Goal: Information Seeking & Learning: Learn about a topic

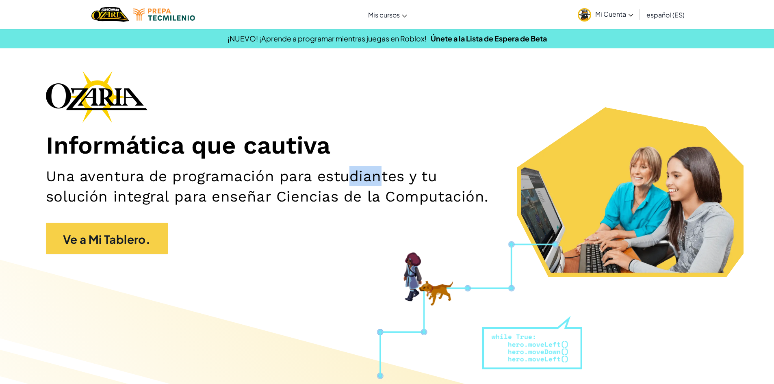
drag, startPoint x: 355, startPoint y: 185, endPoint x: 416, endPoint y: 137, distance: 77.6
click at [386, 180] on h2 "Una aventura de programación para estudiantes y tu solución integral para enseñ…" at bounding box center [275, 186] width 458 height 40
drag, startPoint x: 532, startPoint y: 48, endPoint x: 548, endPoint y: 50, distance: 15.1
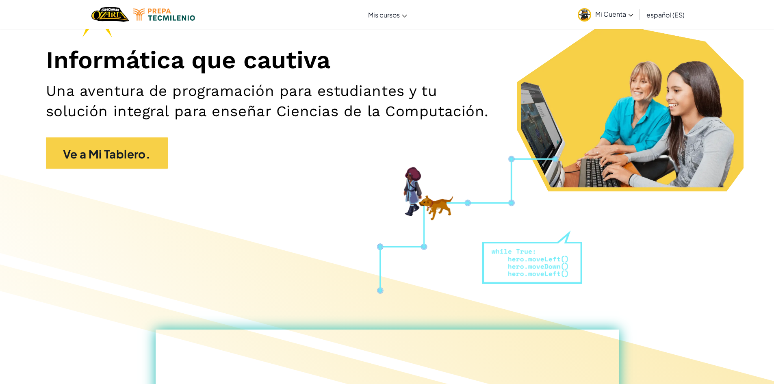
scroll to position [81, 0]
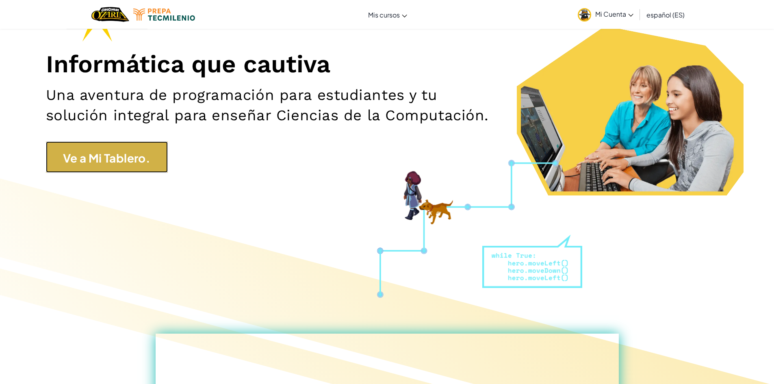
click at [136, 156] on font "Ve a Mi Tablero." at bounding box center [106, 158] width 87 height 14
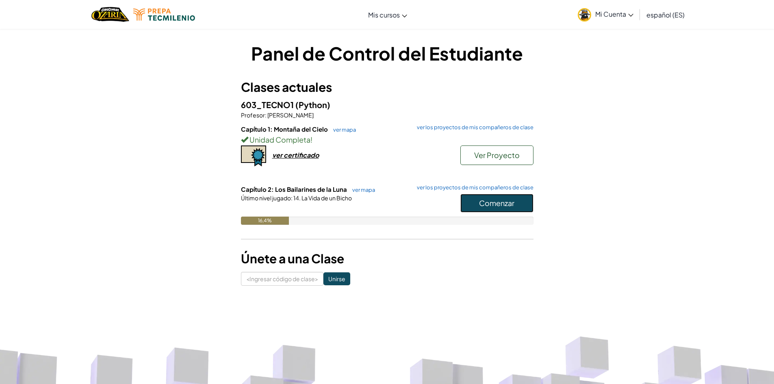
click at [517, 209] on button "Comenzar" at bounding box center [497, 203] width 73 height 19
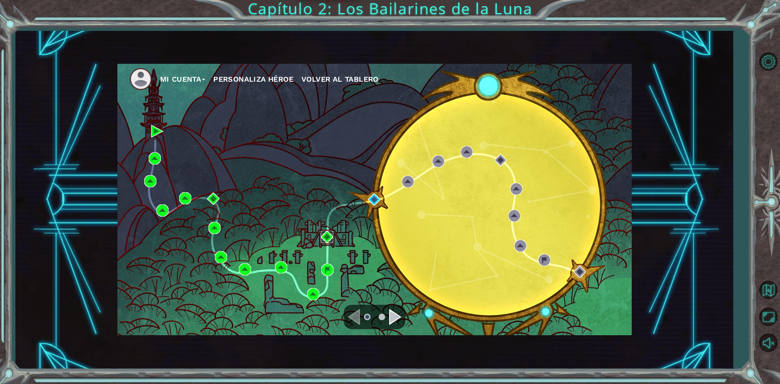
click at [333, 240] on img at bounding box center [327, 237] width 12 height 12
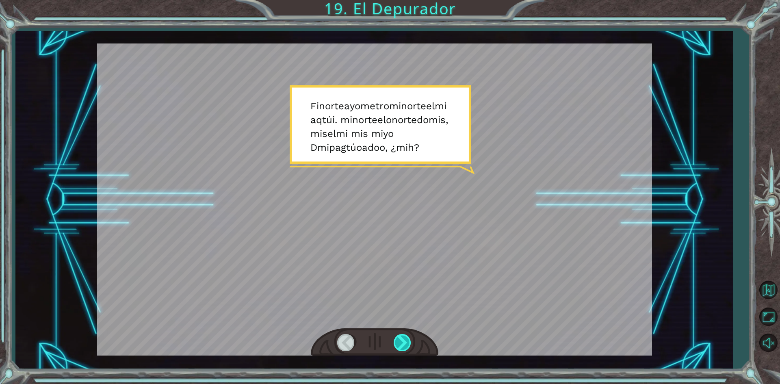
click at [408, 341] on div at bounding box center [403, 342] width 18 height 17
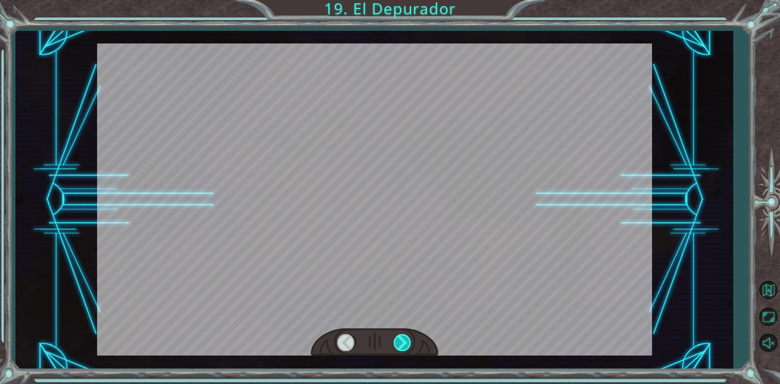
click at [408, 341] on div at bounding box center [403, 342] width 18 height 17
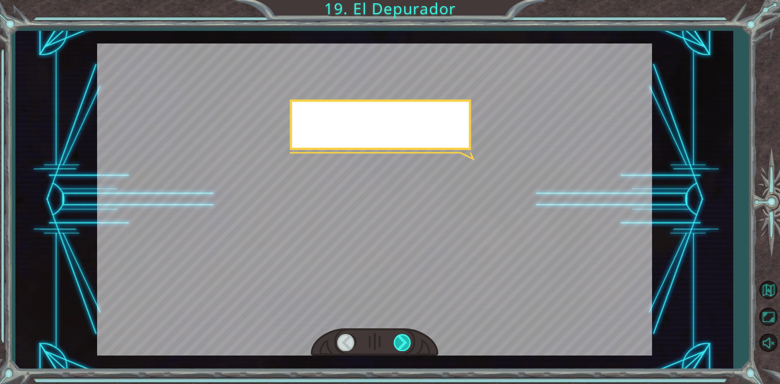
click at [408, 341] on div at bounding box center [403, 342] width 18 height 17
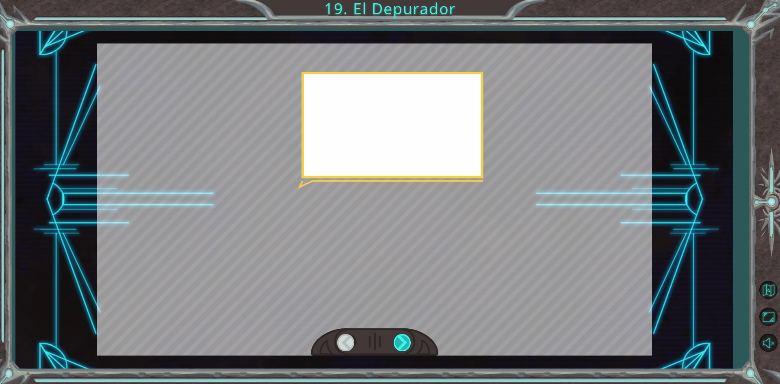
click at [408, 341] on div at bounding box center [403, 342] width 18 height 17
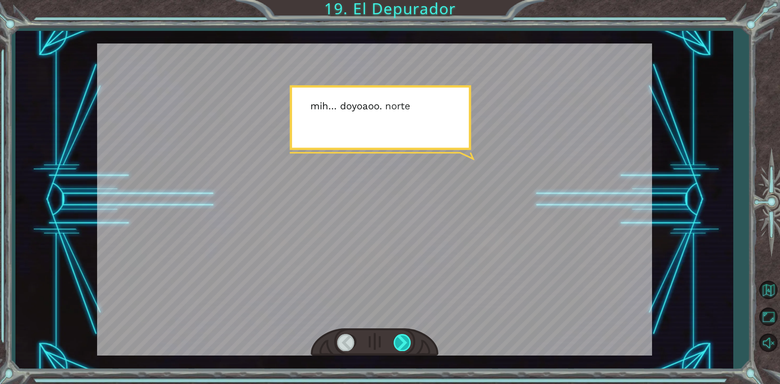
click at [408, 341] on div at bounding box center [403, 342] width 18 height 17
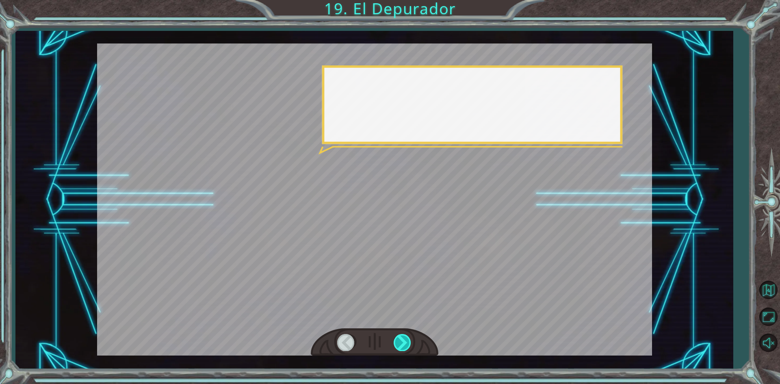
click at [408, 341] on div at bounding box center [403, 342] width 18 height 17
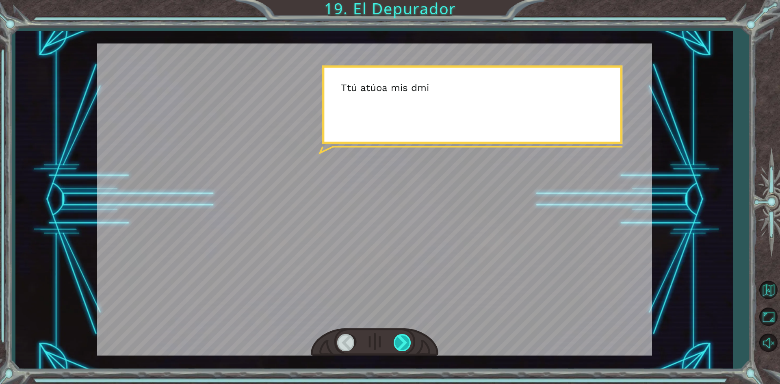
click at [408, 341] on div at bounding box center [403, 342] width 18 height 17
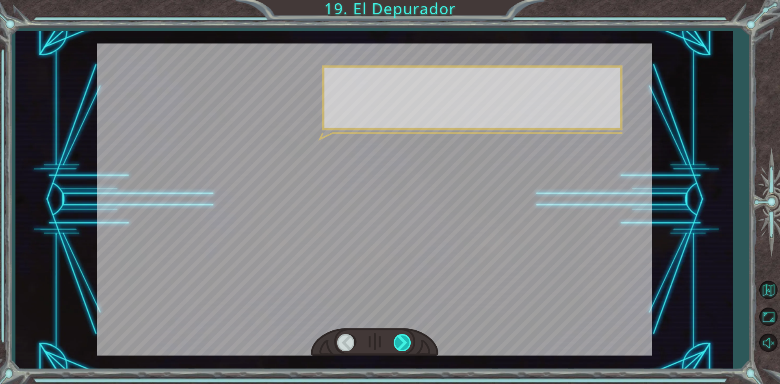
click at [408, 341] on div at bounding box center [403, 342] width 18 height 17
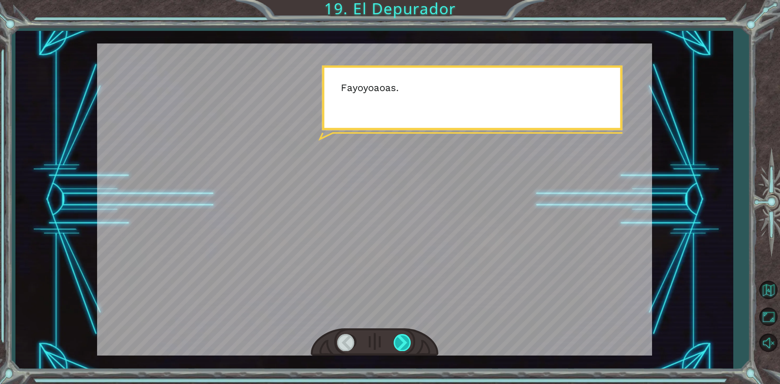
click at [408, 341] on div at bounding box center [403, 342] width 18 height 17
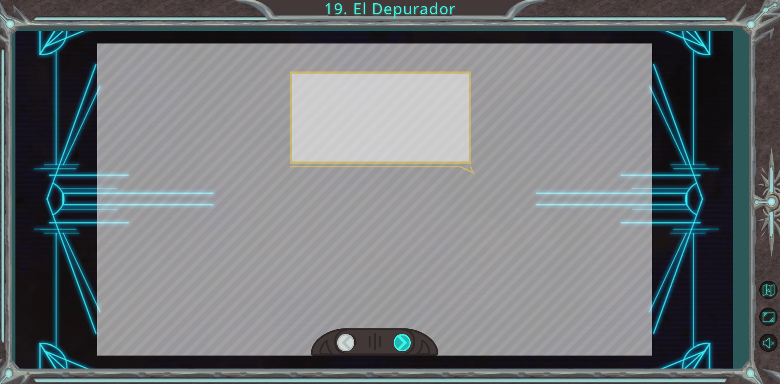
click at [408, 340] on div at bounding box center [403, 342] width 18 height 17
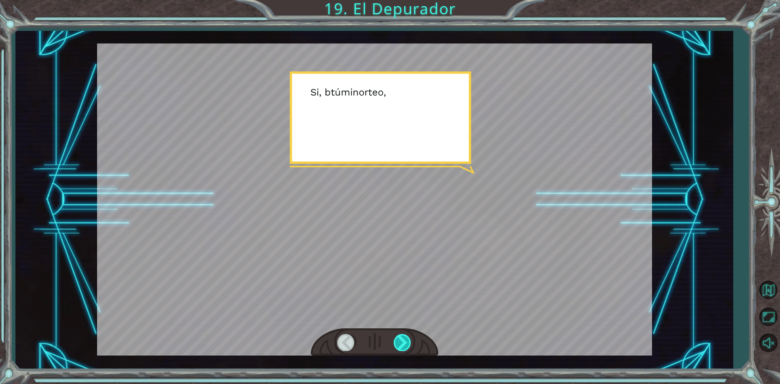
click at [408, 339] on div at bounding box center [403, 342] width 18 height 17
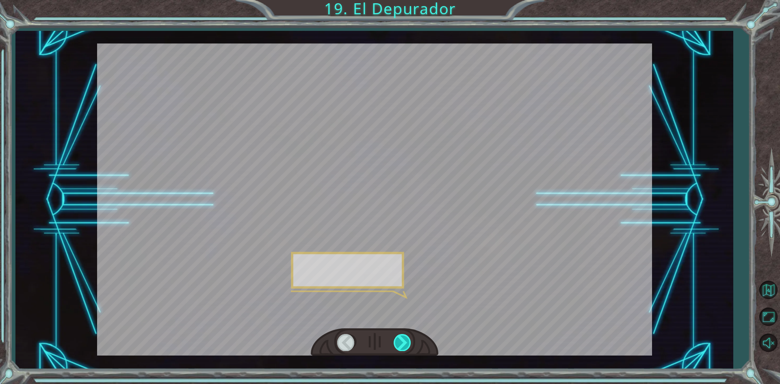
click at [408, 339] on div at bounding box center [403, 342] width 18 height 17
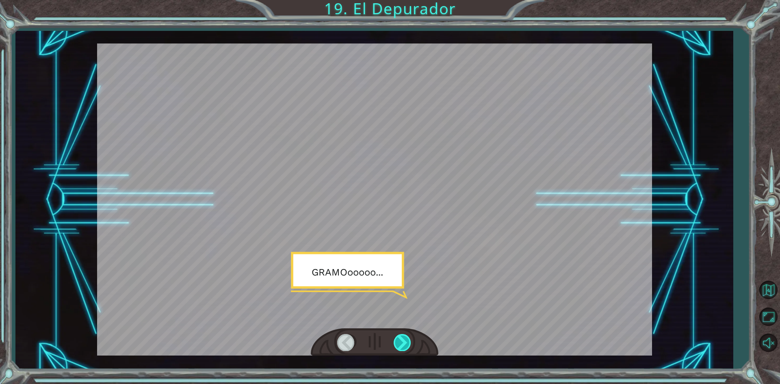
click at [409, 339] on div at bounding box center [403, 342] width 18 height 17
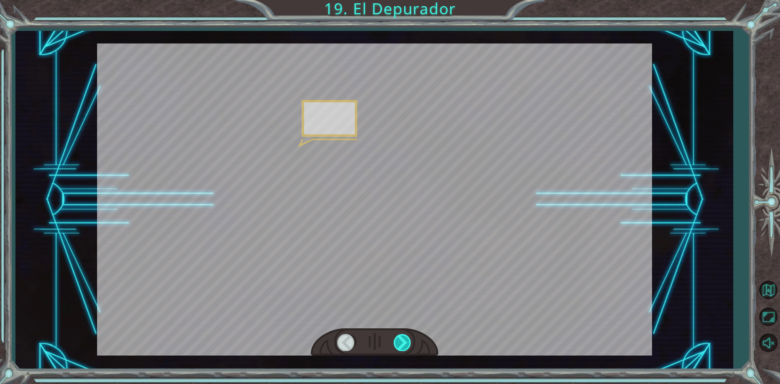
click at [410, 339] on div at bounding box center [403, 342] width 18 height 17
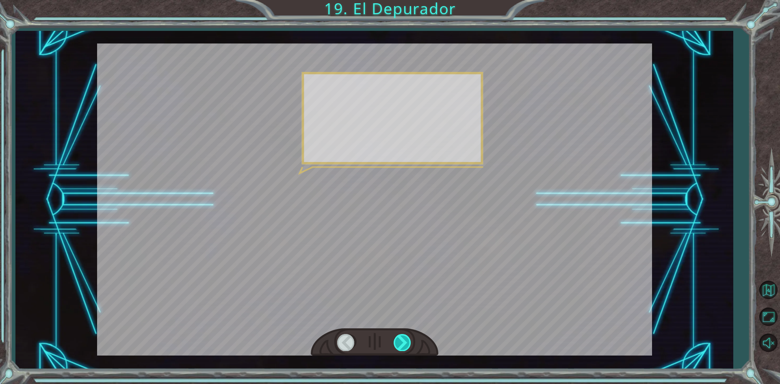
click at [410, 339] on div at bounding box center [403, 342] width 18 height 17
click at [411, 339] on div at bounding box center [403, 342] width 18 height 17
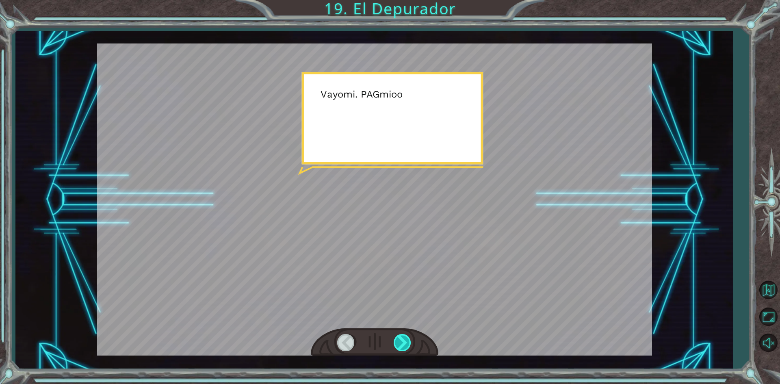
click at [411, 339] on div at bounding box center [403, 342] width 18 height 17
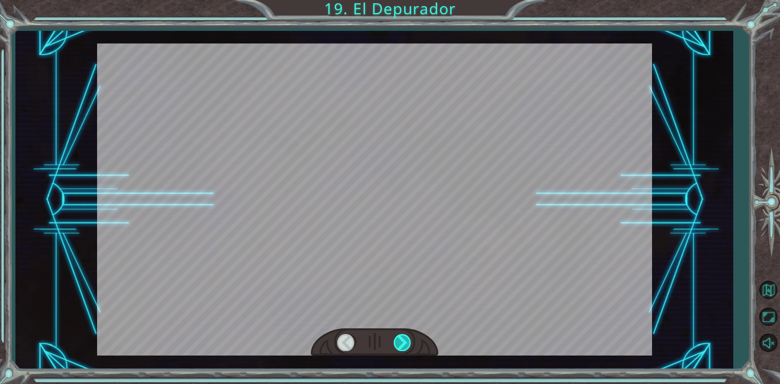
click at [412, 339] on div at bounding box center [403, 342] width 18 height 17
click at [412, 338] on div at bounding box center [403, 342] width 18 height 17
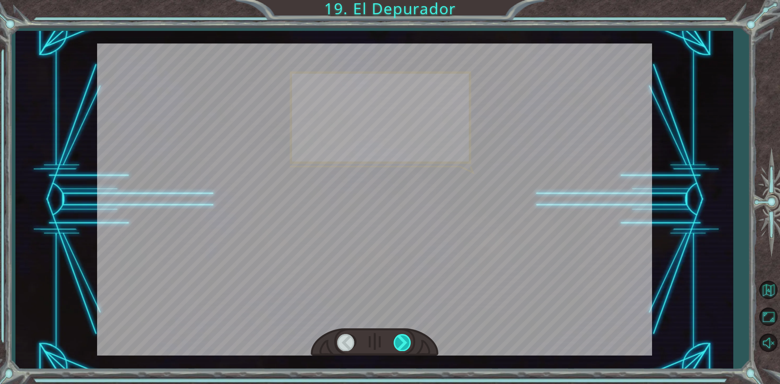
click at [412, 338] on div at bounding box center [403, 342] width 18 height 17
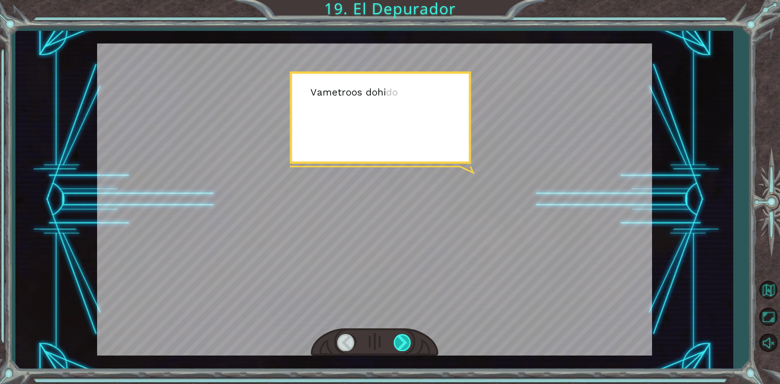
click at [412, 338] on div at bounding box center [403, 342] width 18 height 17
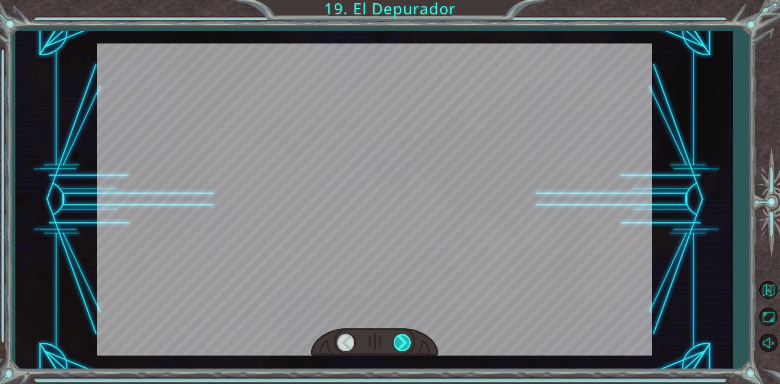
click at [412, 338] on div at bounding box center [403, 342] width 18 height 17
click at [412, 337] on div at bounding box center [403, 342] width 18 height 17
click at [412, 0] on div "Temporary Text F i norte a yo metro mi norte el mi a q tú i . mi norte el o nor…" at bounding box center [390, 0] width 780 height 0
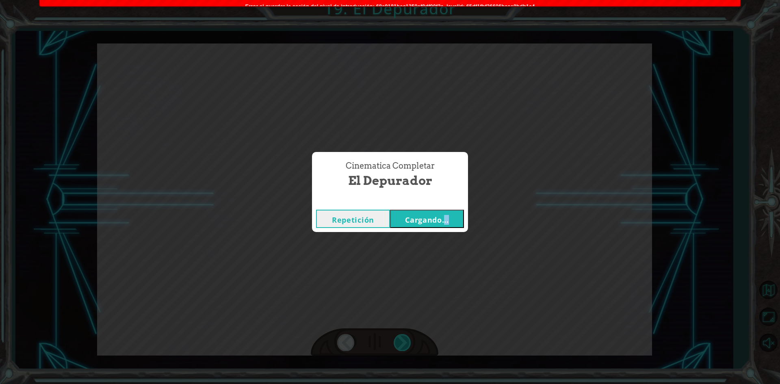
click at [412, 337] on div "Cinematica Completar El Depurador Repetición Cargando..." at bounding box center [390, 192] width 780 height 384
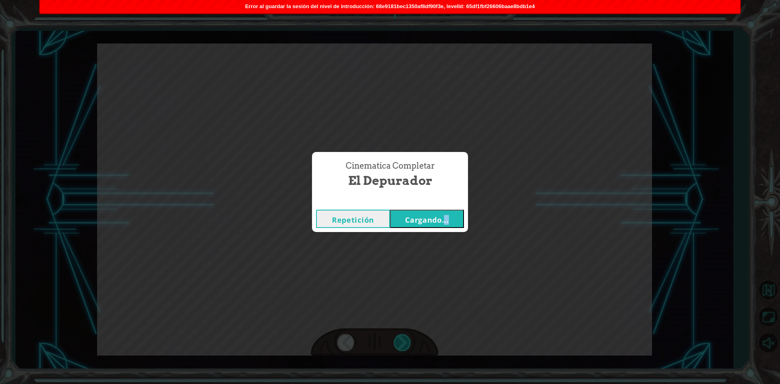
click at [412, 337] on div "Cinematica Completar El Depurador Repetición Cargando..." at bounding box center [390, 192] width 780 height 384
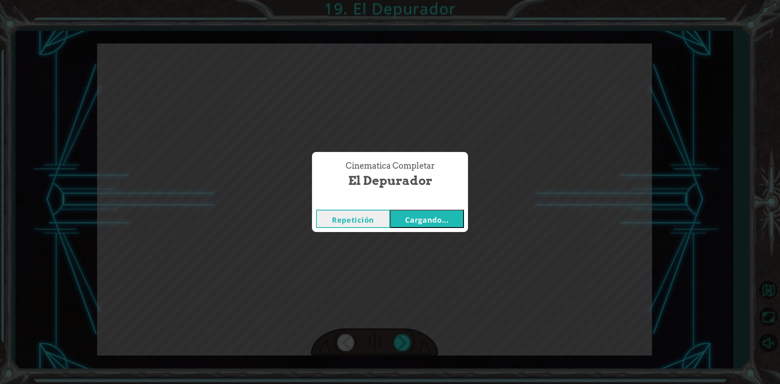
click at [405, 219] on font "Cargando..." at bounding box center [427, 220] width 44 height 10
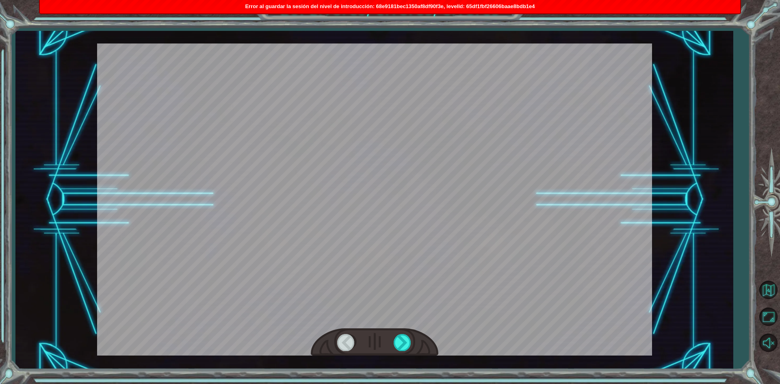
drag, startPoint x: 414, startPoint y: 299, endPoint x: 414, endPoint y: 339, distance: 39.4
click at [415, 330] on div at bounding box center [374, 199] width 555 height 312
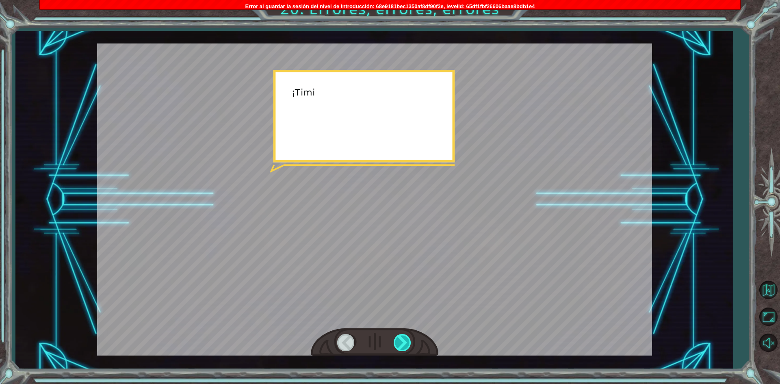
click at [408, 343] on div at bounding box center [403, 342] width 18 height 17
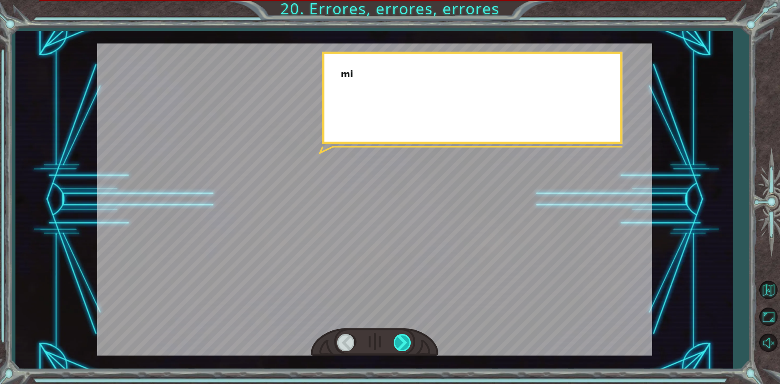
click at [408, 343] on div at bounding box center [403, 342] width 18 height 17
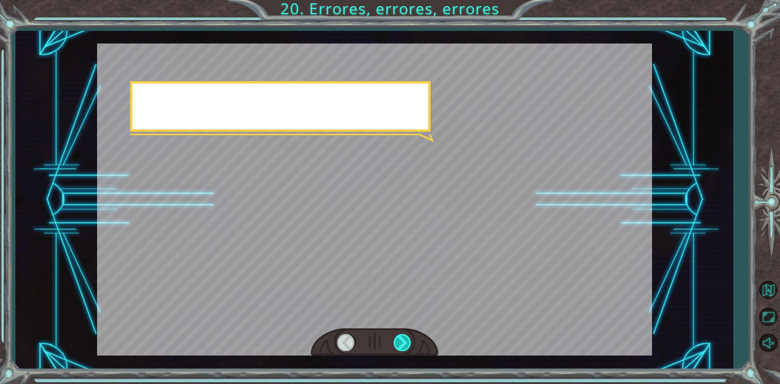
click at [408, 343] on div at bounding box center [403, 342] width 18 height 17
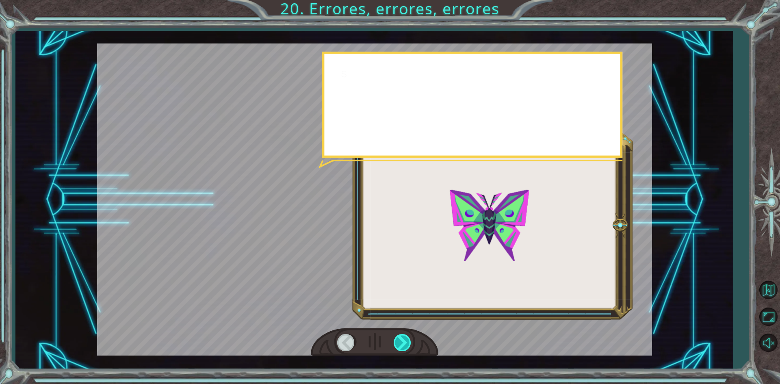
click at [408, 343] on div at bounding box center [403, 342] width 18 height 17
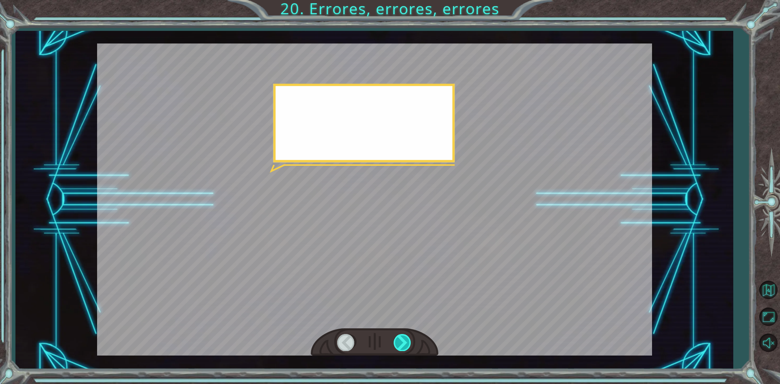
click at [408, 343] on div at bounding box center [403, 342] width 18 height 17
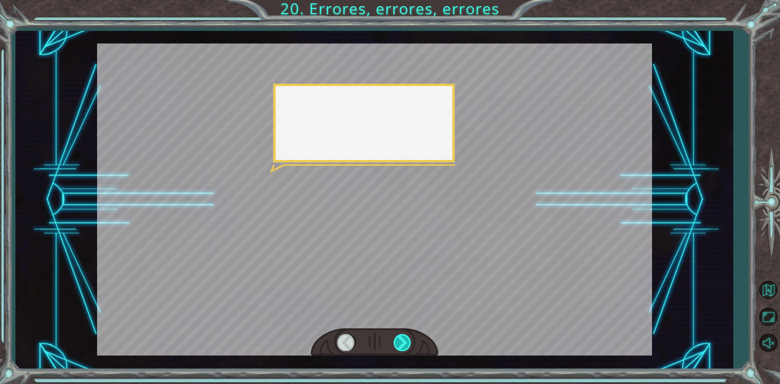
click at [408, 343] on div at bounding box center [403, 342] width 18 height 17
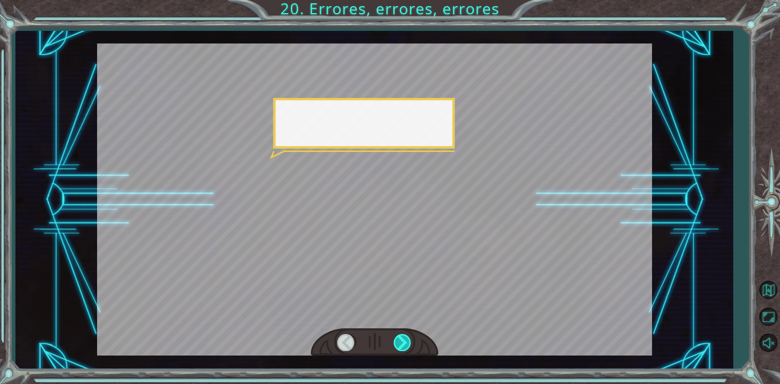
click at [408, 343] on div at bounding box center [403, 342] width 18 height 17
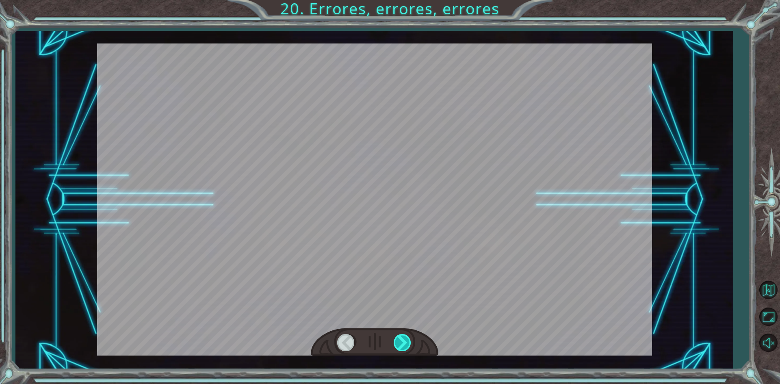
click at [408, 343] on div at bounding box center [403, 342] width 18 height 17
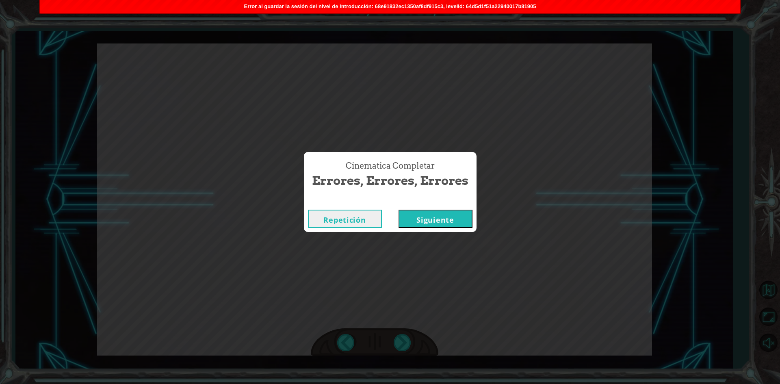
click at [434, 213] on button "Siguiente" at bounding box center [436, 219] width 74 height 18
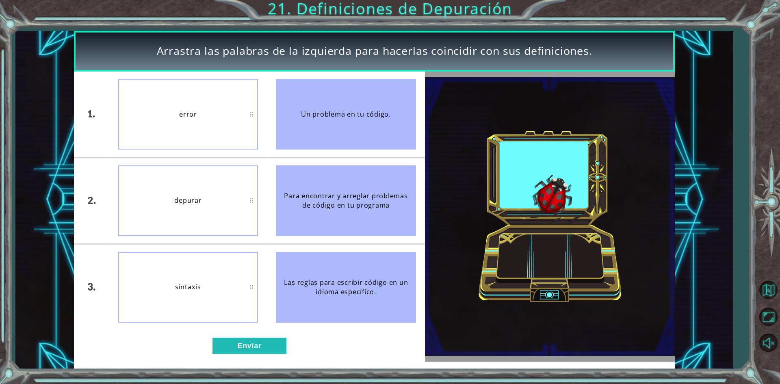
click at [222, 104] on div "error" at bounding box center [188, 114] width 140 height 71
click at [254, 352] on button "Enviar" at bounding box center [250, 346] width 74 height 16
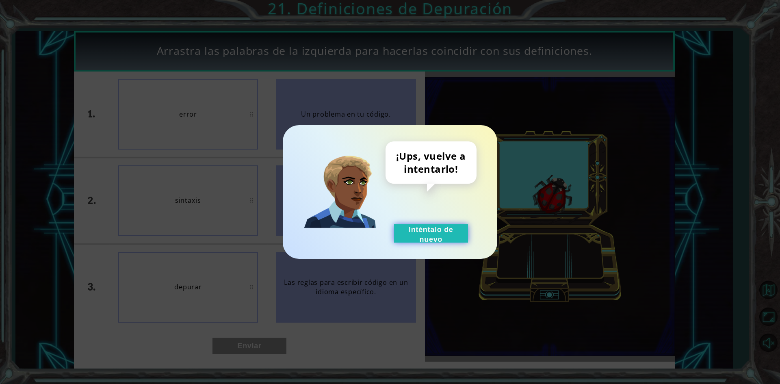
drag, startPoint x: 404, startPoint y: 239, endPoint x: 128, endPoint y: 194, distance: 279.1
click at [403, 238] on button "Inténtalo de nuevo" at bounding box center [431, 233] width 74 height 18
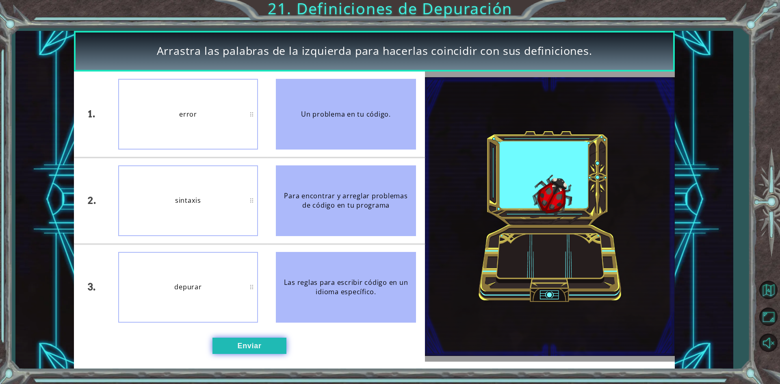
click at [263, 352] on button "Enviar" at bounding box center [250, 346] width 74 height 16
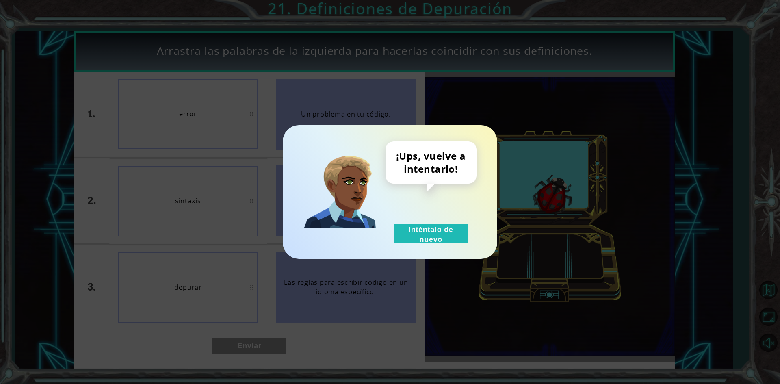
click at [410, 217] on div "¡Ups, vuelve a intentarlo! Inténtalo de nuevo" at bounding box center [431, 191] width 91 height 101
click at [415, 224] on div "¡Ups, vuelve a intentarlo! Inténtalo de nuevo" at bounding box center [431, 191] width 91 height 101
drag, startPoint x: 417, startPoint y: 237, endPoint x: 401, endPoint y: 225, distance: 20.0
click at [412, 232] on button "Inténtalo de nuevo" at bounding box center [431, 233] width 74 height 18
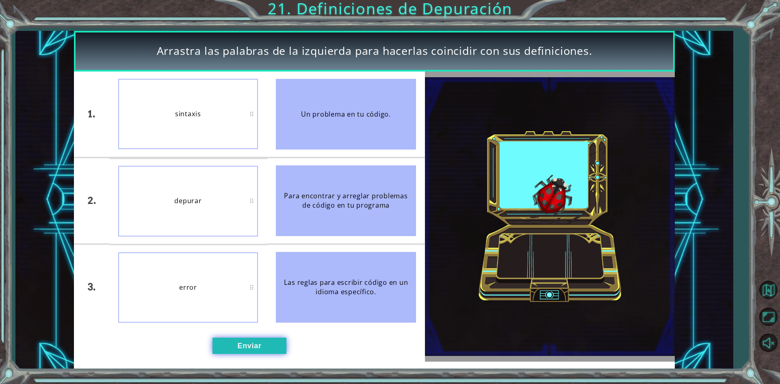
click at [273, 352] on button "Enviar" at bounding box center [250, 346] width 74 height 16
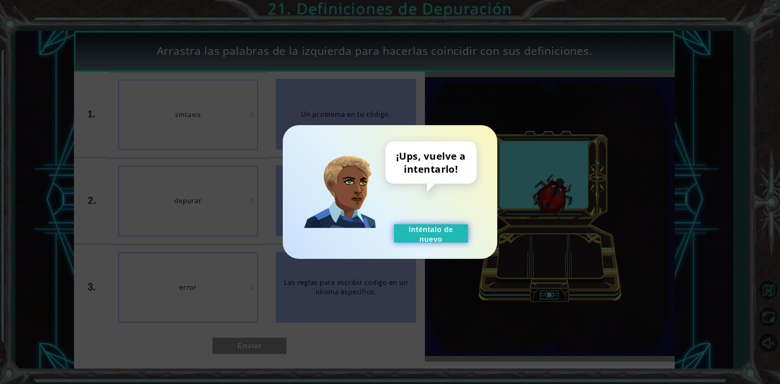
click at [409, 234] on button "Inténtalo de nuevo" at bounding box center [431, 233] width 74 height 18
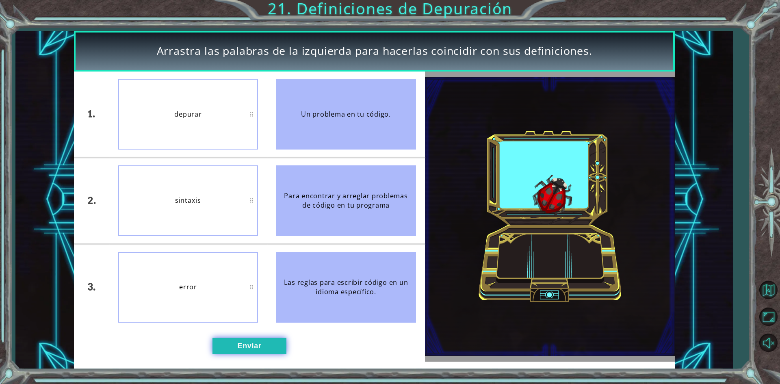
click at [269, 339] on button "Enviar" at bounding box center [250, 346] width 74 height 16
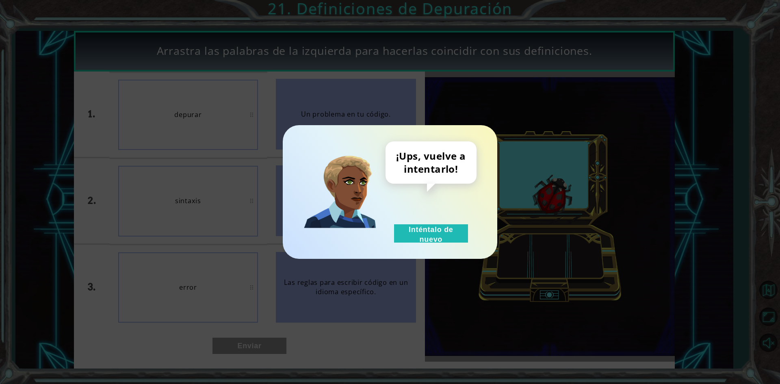
drag, startPoint x: 409, startPoint y: 236, endPoint x: 378, endPoint y: 221, distance: 33.8
click at [390, 228] on div "¡Ups, vuelve a intentarlo! Inténtalo de nuevo" at bounding box center [431, 191] width 91 height 101
drag, startPoint x: 443, startPoint y: 209, endPoint x: 443, endPoint y: 221, distance: 12.2
click at [443, 221] on div "¡Ups, vuelve a intentarlo! Inténtalo de nuevo" at bounding box center [431, 191] width 91 height 101
click at [429, 243] on font "Inténtalo de nuevo" at bounding box center [431, 235] width 45 height 18
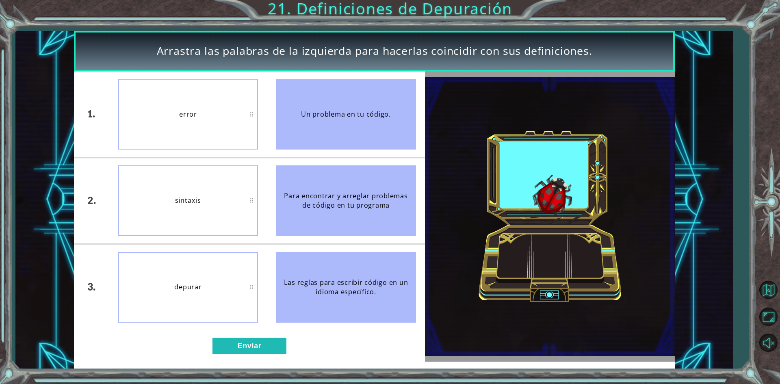
click at [198, 135] on div "error" at bounding box center [188, 114] width 140 height 71
drag, startPoint x: 327, startPoint y: 134, endPoint x: 261, endPoint y: 111, distance: 69.5
click at [279, 115] on div "Un problema en tu código." at bounding box center [346, 114] width 140 height 71
click at [264, 342] on button "Enviar" at bounding box center [250, 346] width 74 height 16
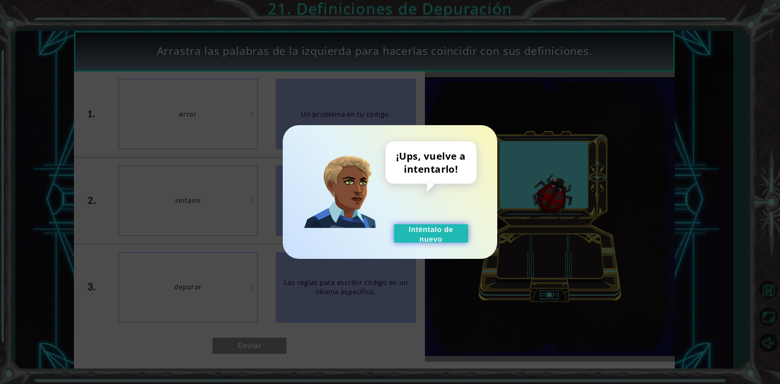
click at [453, 236] on button "Inténtalo de nuevo" at bounding box center [431, 233] width 74 height 18
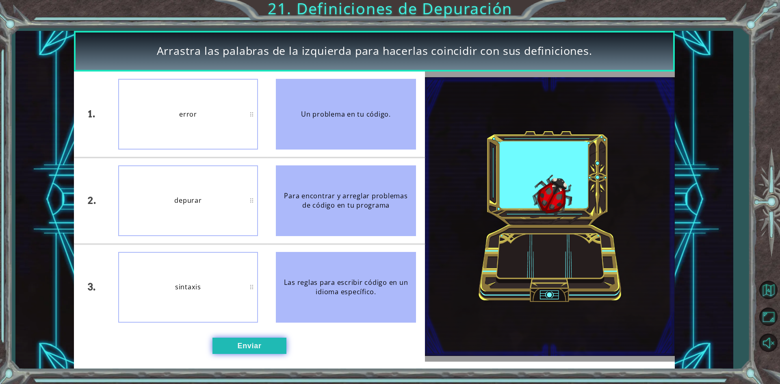
click at [268, 345] on button "Enviar" at bounding box center [250, 346] width 74 height 16
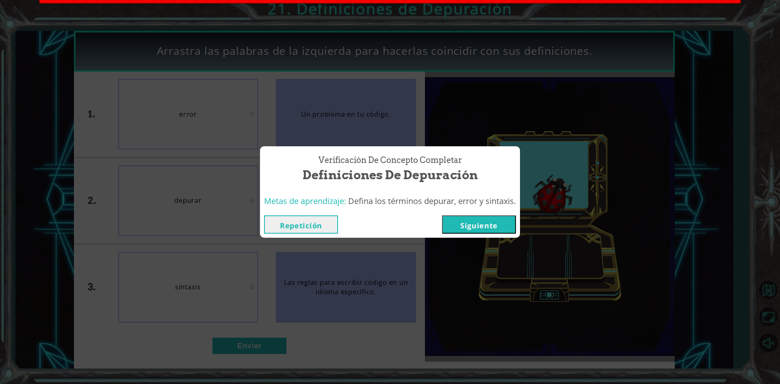
click at [265, 344] on div "Verificación de Concepto Completar Definiciones de Depuración Metas de aprendiz…" at bounding box center [390, 192] width 780 height 384
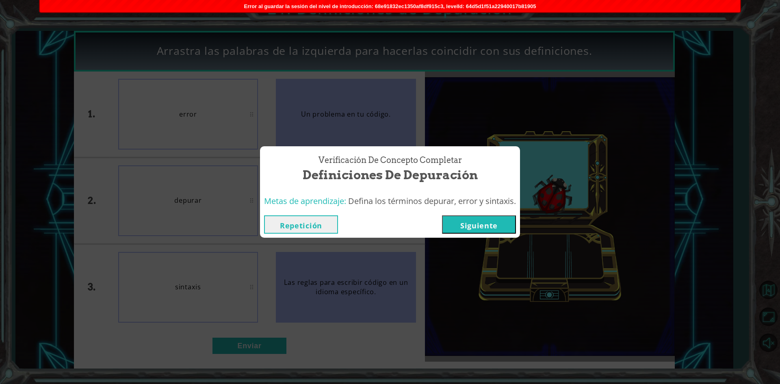
drag, startPoint x: 264, startPoint y: 343, endPoint x: 268, endPoint y: 335, distance: 9.1
click at [268, 335] on div "Verificación de Concepto Completar Definiciones de Depuración Metas de aprendiz…" at bounding box center [390, 192] width 780 height 384
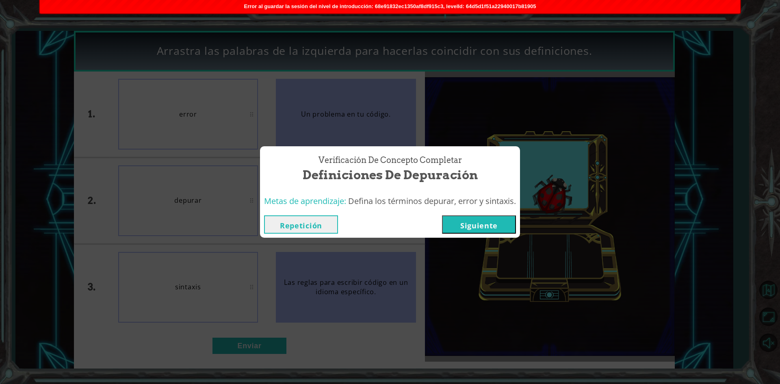
click at [487, 224] on font "Siguiente" at bounding box center [479, 226] width 37 height 10
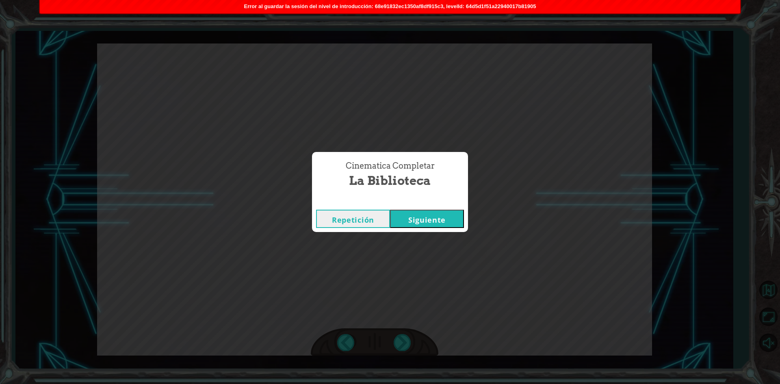
click at [418, 215] on font "Siguiente" at bounding box center [426, 220] width 37 height 10
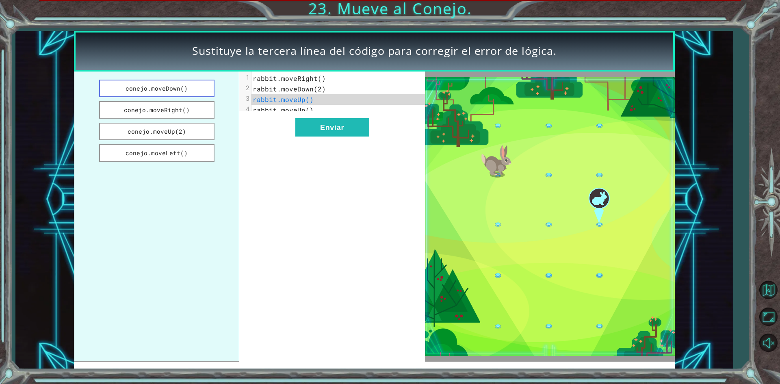
drag, startPoint x: 174, startPoint y: 79, endPoint x: 205, endPoint y: 96, distance: 35.8
click at [181, 82] on ul "conejo.moveDown() conejo.moveRight() conejo.moveUp(2) conejo.moveLeft()" at bounding box center [156, 217] width 165 height 290
click at [210, 98] on ul "conejo.moveDown() conejo.moveRight() conejo.moveUp(2) conejo.moveLeft()" at bounding box center [156, 217] width 165 height 290
click at [191, 91] on button "conejo.moveDown()" at bounding box center [156, 88] width 115 height 17
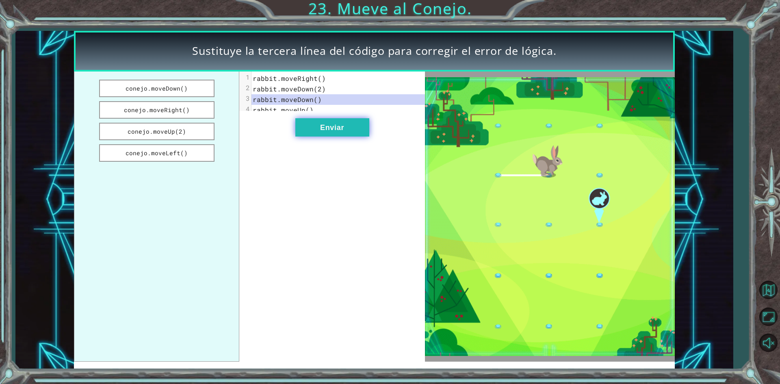
click at [336, 128] on button "Enviar" at bounding box center [332, 127] width 74 height 18
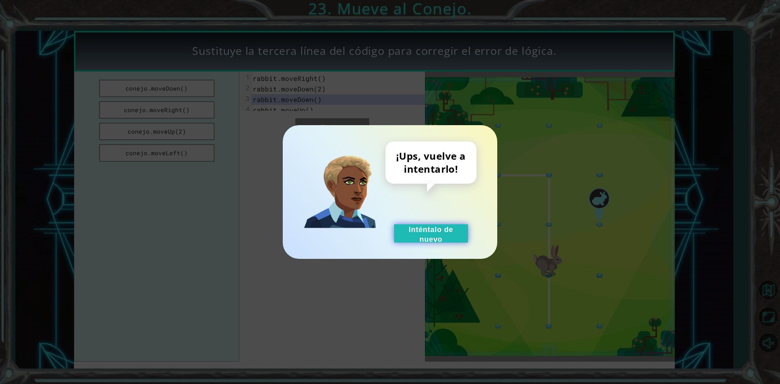
drag, startPoint x: 432, startPoint y: 238, endPoint x: 423, endPoint y: 235, distance: 9.5
click at [432, 237] on font "Inténtalo de nuevo" at bounding box center [431, 235] width 45 height 18
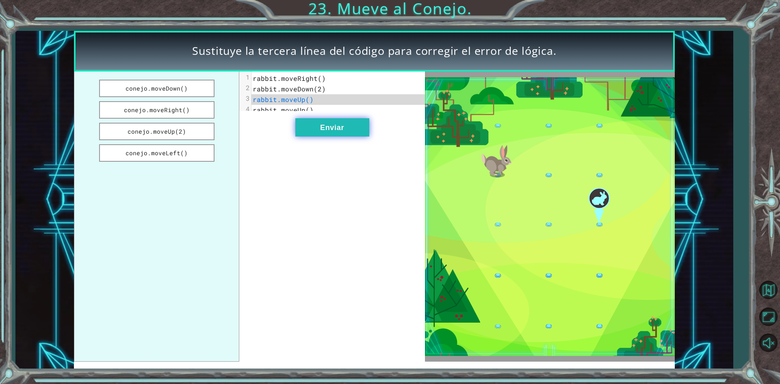
click at [316, 126] on button "Enviar" at bounding box center [332, 127] width 74 height 18
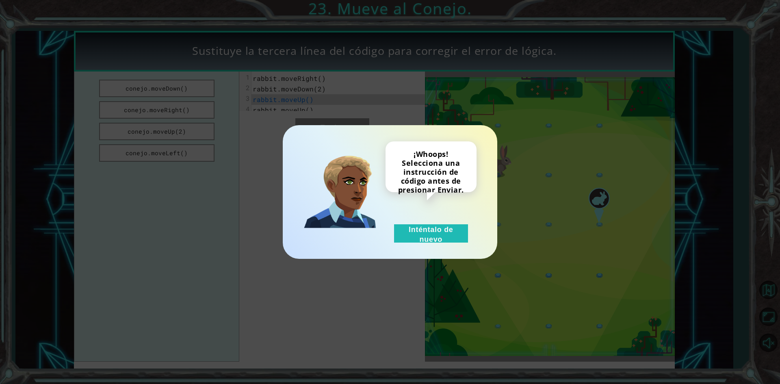
click at [316, 126] on div "¡Whoops! Selecciona una instrucción de código antes de presionar Enviar. Intént…" at bounding box center [390, 192] width 215 height 134
click at [430, 235] on button "Inténtalo de nuevo" at bounding box center [431, 233] width 74 height 18
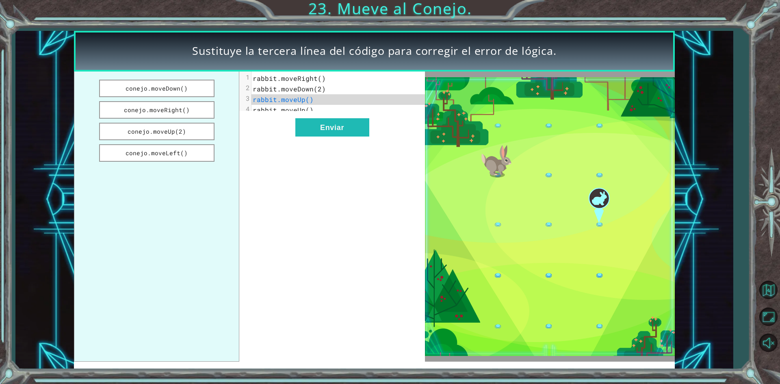
drag, startPoint x: 153, startPoint y: 112, endPoint x: 238, endPoint y: 143, distance: 90.7
click at [162, 112] on font "conejo.moveRight()" at bounding box center [157, 110] width 66 height 8
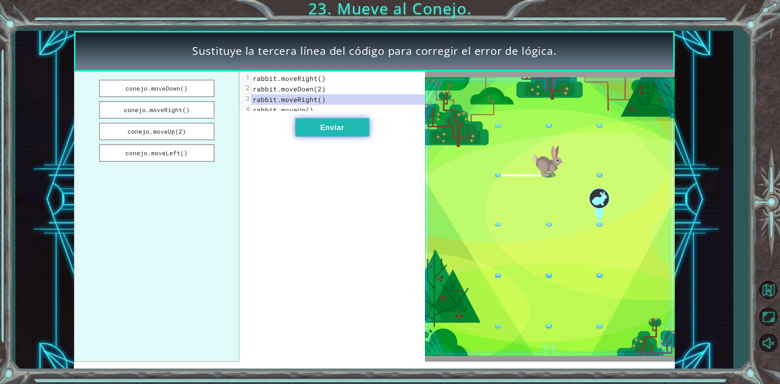
click at [343, 132] on font "Enviar" at bounding box center [332, 128] width 24 height 8
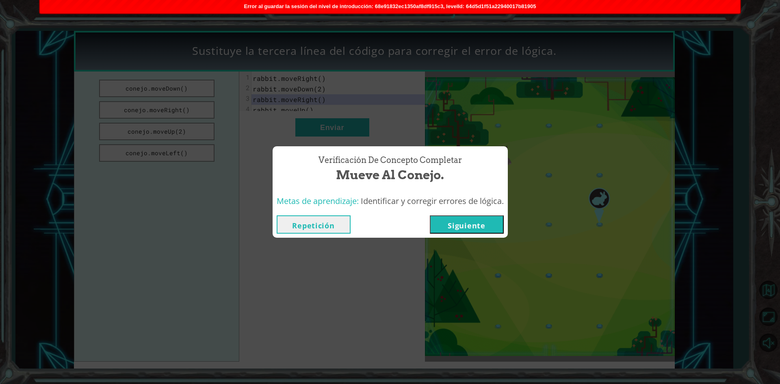
click at [454, 227] on font "Siguiente" at bounding box center [466, 226] width 37 height 10
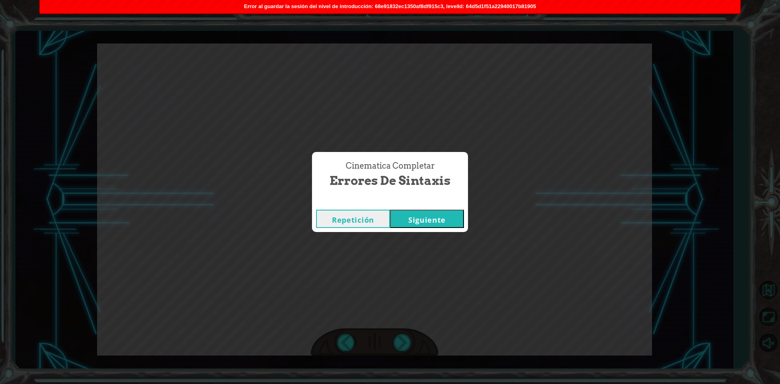
click at [450, 219] on button "Siguiente" at bounding box center [427, 219] width 74 height 18
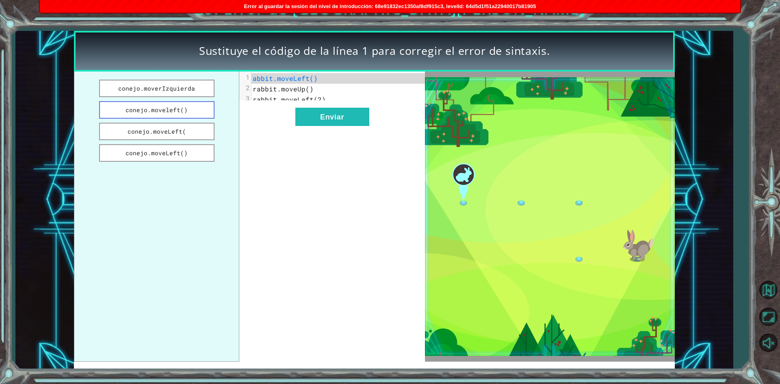
drag, startPoint x: 191, startPoint y: 109, endPoint x: 291, endPoint y: 132, distance: 103.1
click at [192, 109] on button "conejo.moveleft()" at bounding box center [156, 109] width 115 height 17
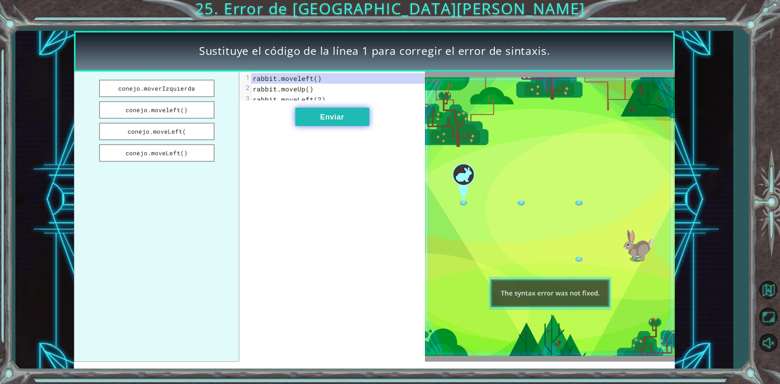
click at [303, 126] on button "Enviar" at bounding box center [332, 117] width 74 height 18
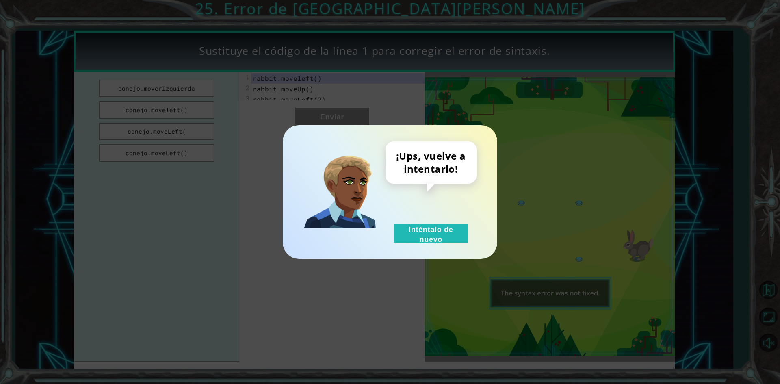
drag, startPoint x: 413, startPoint y: 234, endPoint x: 252, endPoint y: 226, distance: 160.7
click at [400, 234] on button "Inténtalo de nuevo" at bounding box center [431, 233] width 74 height 18
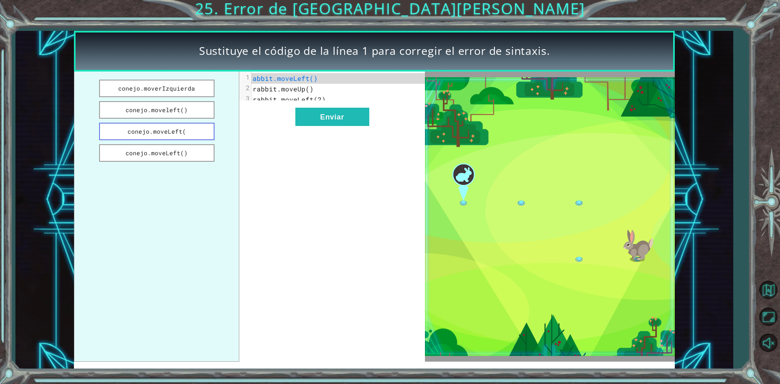
drag, startPoint x: 132, startPoint y: 127, endPoint x: 137, endPoint y: 127, distance: 5.3
click at [134, 128] on font "conejo.moveLeft(" at bounding box center [157, 132] width 59 height 8
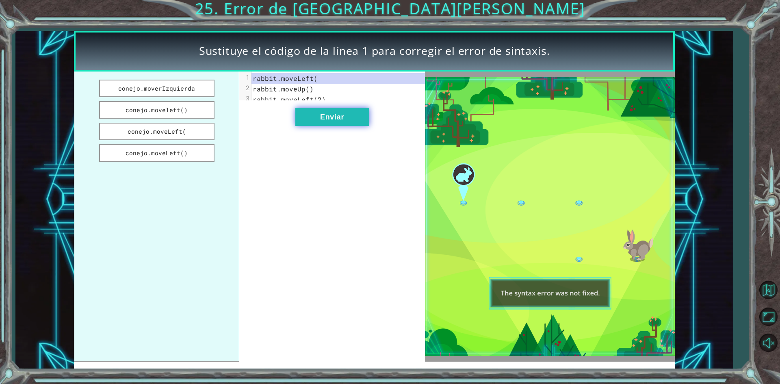
click at [315, 118] on button "Enviar" at bounding box center [332, 117] width 74 height 18
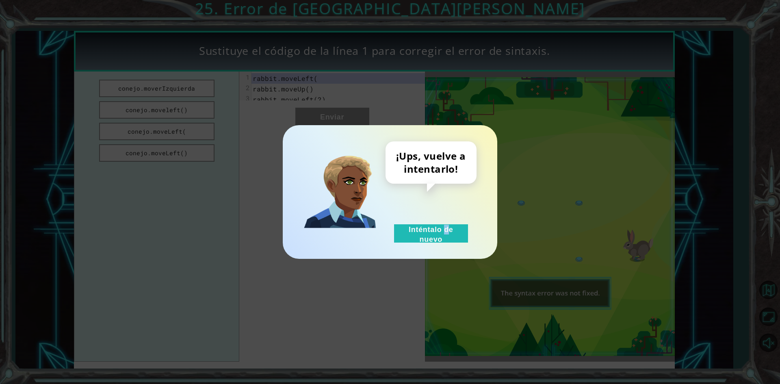
drag, startPoint x: 414, startPoint y: 224, endPoint x: 399, endPoint y: 223, distance: 15.5
click at [408, 220] on div "¡Ups, vuelve a intentarlo! Inténtalo de nuevo" at bounding box center [431, 191] width 91 height 101
click at [407, 228] on button "Inténtalo de nuevo" at bounding box center [431, 233] width 74 height 18
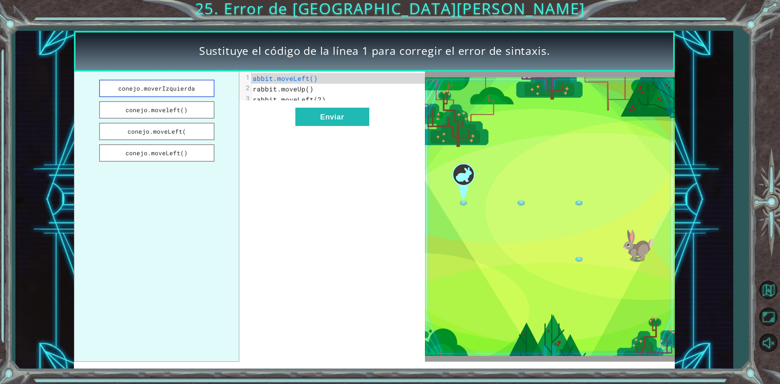
drag, startPoint x: 174, startPoint y: 93, endPoint x: 181, endPoint y: 94, distance: 7.4
click at [176, 92] on button "conejo.moverIzquierda" at bounding box center [156, 88] width 115 height 17
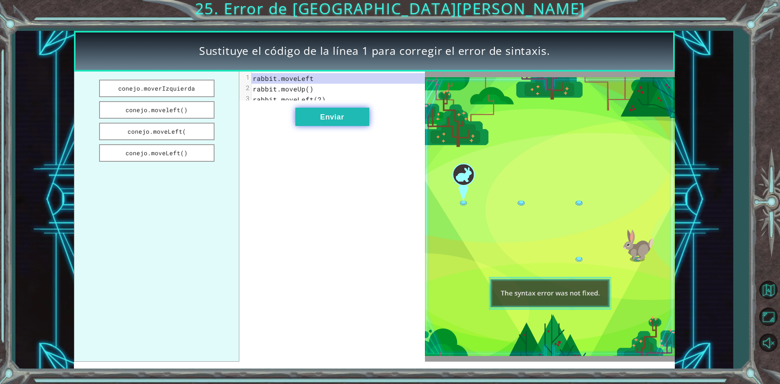
click at [336, 116] on button "Enviar" at bounding box center [332, 117] width 74 height 18
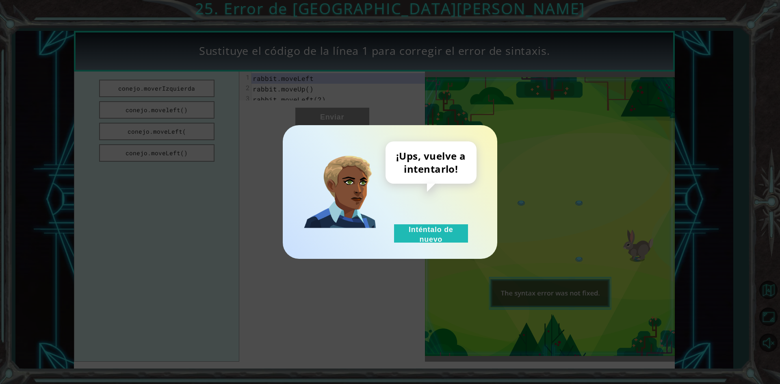
click at [404, 223] on div "¡Ups, vuelve a intentarlo! Inténtalo de nuevo" at bounding box center [431, 191] width 91 height 101
drag, startPoint x: 404, startPoint y: 228, endPoint x: 331, endPoint y: 228, distance: 72.8
click at [396, 227] on button "Inténtalo de nuevo" at bounding box center [431, 233] width 74 height 18
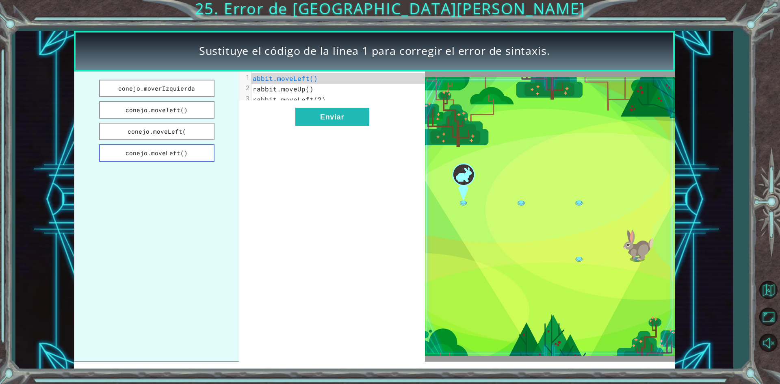
click at [186, 150] on font "conejo.moveLeft()" at bounding box center [157, 153] width 62 height 8
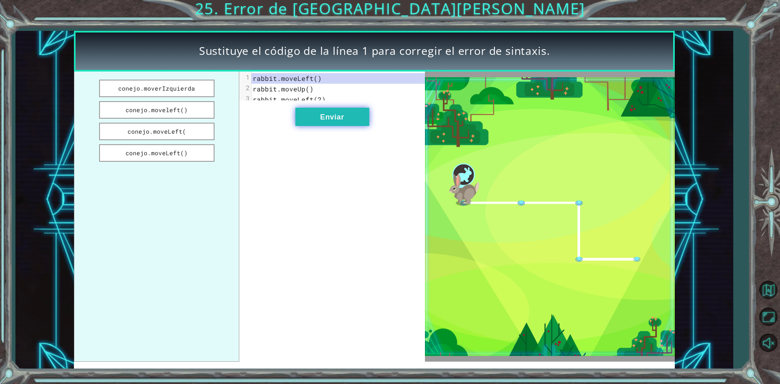
click at [313, 126] on button "Enviar" at bounding box center [332, 117] width 74 height 18
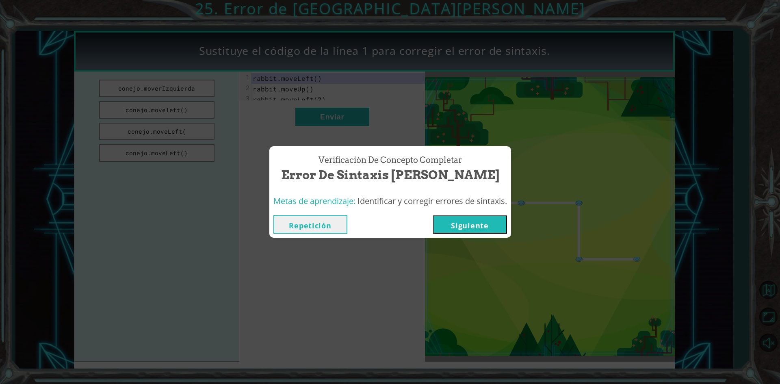
click at [454, 221] on font "Siguiente" at bounding box center [469, 226] width 37 height 10
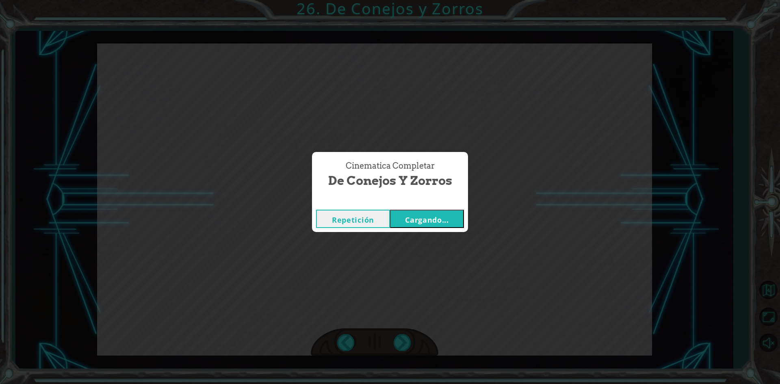
drag, startPoint x: 471, startPoint y: 227, endPoint x: 462, endPoint y: 223, distance: 9.5
click at [470, 227] on div "Cinematica Completar De Conejos y Zorros Repetición Cargando..." at bounding box center [390, 192] width 780 height 384
click at [451, 218] on button "Cargando..." at bounding box center [427, 219] width 74 height 18
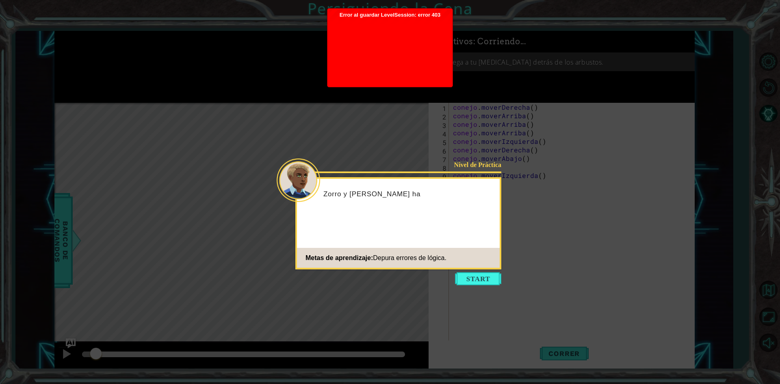
click at [483, 281] on button "Comenzar" at bounding box center [478, 278] width 46 height 13
click at [492, 274] on button "Comenzar" at bounding box center [478, 278] width 46 height 13
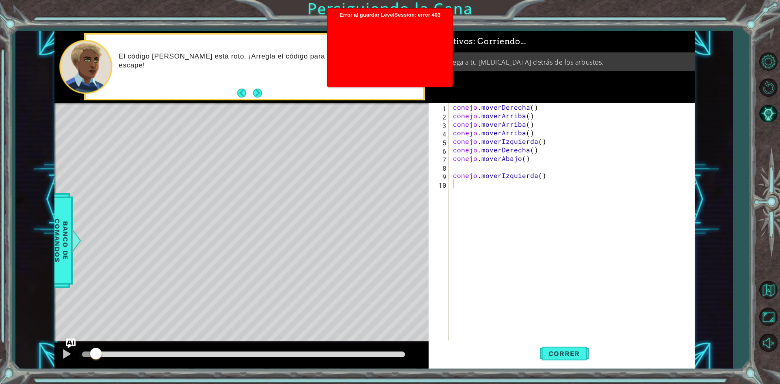
click at [434, 12] on font "Error al guardar LevelSession: error 403" at bounding box center [390, 15] width 101 height 6
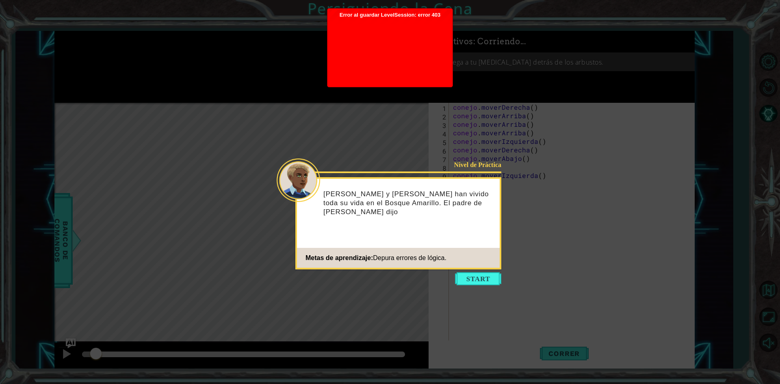
drag, startPoint x: 493, startPoint y: 279, endPoint x: 484, endPoint y: 273, distance: 10.4
click at [491, 278] on button "Comenzar" at bounding box center [478, 278] width 46 height 13
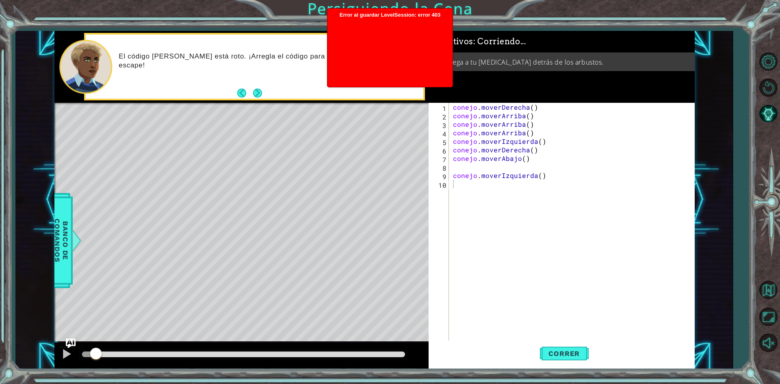
click at [436, 17] on font "Error al guardar LevelSession: error 403" at bounding box center [390, 15] width 101 height 6
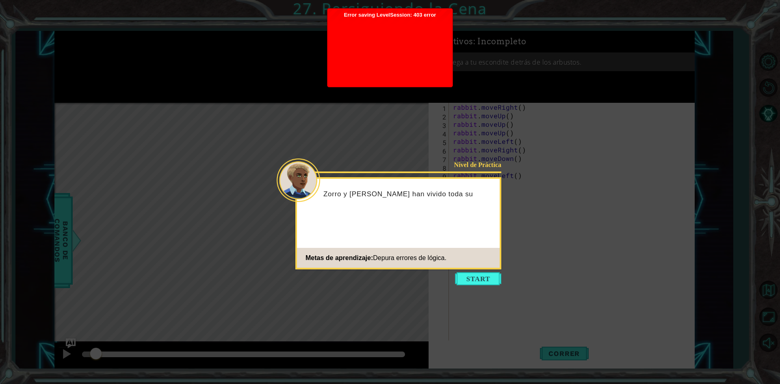
drag, startPoint x: 401, startPoint y: 154, endPoint x: 406, endPoint y: 157, distance: 5.6
click at [402, 154] on icon at bounding box center [390, 192] width 780 height 384
drag, startPoint x: 476, startPoint y: 278, endPoint x: 462, endPoint y: 263, distance: 21.3
click at [474, 278] on button "Start" at bounding box center [478, 278] width 46 height 13
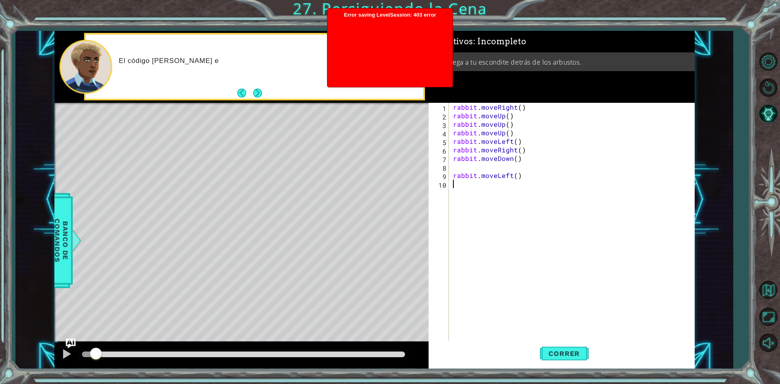
drag, startPoint x: 443, startPoint y: 35, endPoint x: 439, endPoint y: 33, distance: 4.7
click at [441, 33] on div at bounding box center [390, 50] width 117 height 65
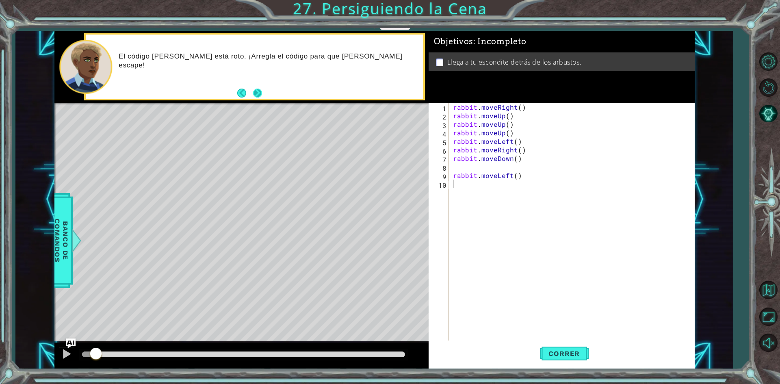
click at [256, 94] on button "Next" at bounding box center [257, 93] width 9 height 9
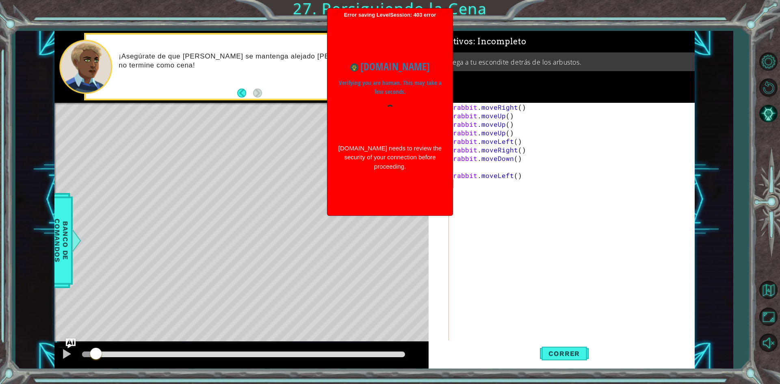
drag, startPoint x: 393, startPoint y: 178, endPoint x: 393, endPoint y: 182, distance: 4.5
click at [393, 182] on div "www.ozaria.com Verifying you are human. This may take a few seconds. www.ozaria…" at bounding box center [390, 114] width 117 height 193
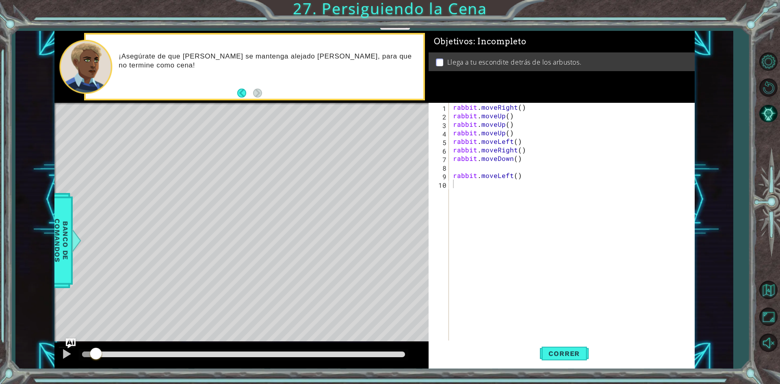
click at [263, 98] on div "¡Asegúrate de que Rabbit se mantenga alejado de Fox, para que no termine como c…" at bounding box center [254, 67] width 337 height 64
click at [555, 361] on button "Correr" at bounding box center [564, 354] width 49 height 26
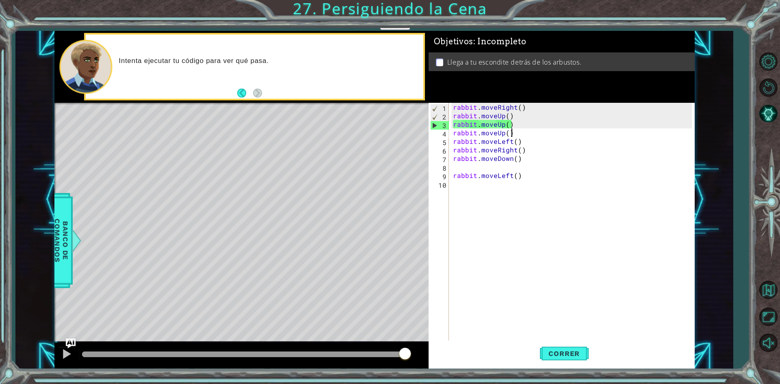
click at [513, 134] on div "rabbit . moveRight ( ) rabbit . moveUp ( ) rabbit . moveUp ( ) rabbit . moveUp …" at bounding box center [574, 231] width 245 height 256
click at [462, 135] on div "rabbit . moveRight ( ) rabbit . moveUp ( ) rabbit . moveUp ( ) rabbit . moveUp …" at bounding box center [574, 231] width 245 height 256
click at [451, 135] on div "rabbit.moveUp() 1 2 3 4 5 6 7 8 9 10 rabbit . moveRight ( ) rabbit . moveUp ( )…" at bounding box center [560, 222] width 263 height 239
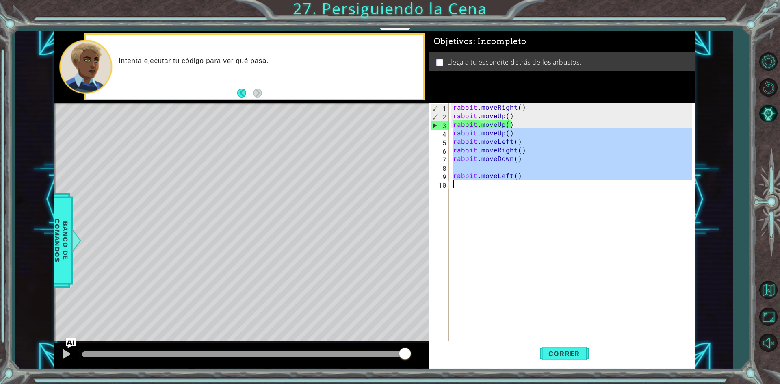
drag, startPoint x: 452, startPoint y: 135, endPoint x: 501, endPoint y: 188, distance: 72.2
click at [501, 188] on div "rabbit . moveRight ( ) rabbit . moveUp ( ) rabbit . moveUp ( ) rabbit . moveUp …" at bounding box center [574, 231] width 245 height 256
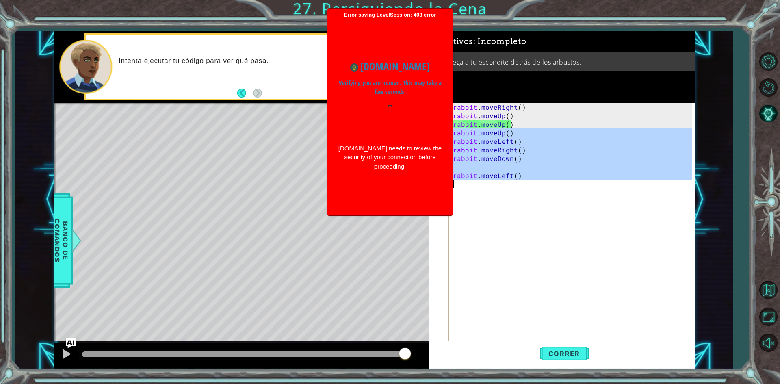
type textarea "rabbit.moveLeft()"
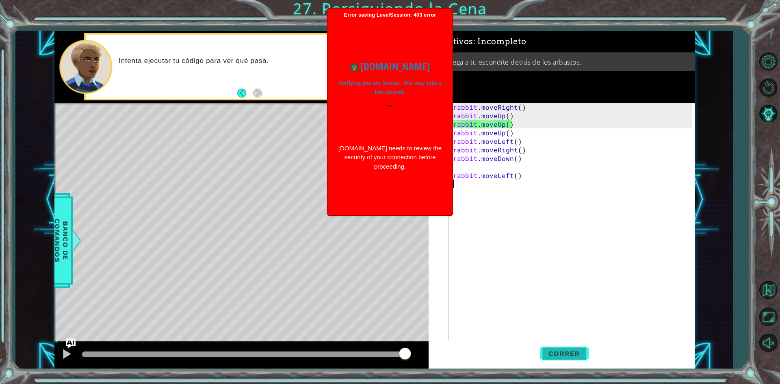
drag, startPoint x: 568, startPoint y: 352, endPoint x: 574, endPoint y: 361, distance: 10.6
click at [571, 359] on button "Correr" at bounding box center [564, 354] width 49 height 26
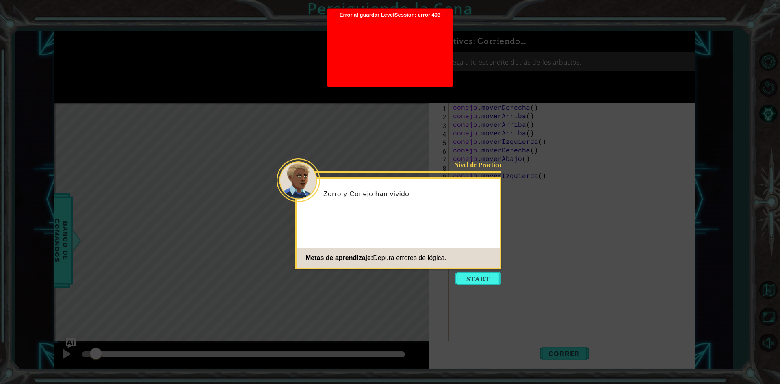
drag, startPoint x: 492, startPoint y: 274, endPoint x: 510, endPoint y: 275, distance: 17.9
click at [491, 275] on button "Comenzar" at bounding box center [478, 278] width 46 height 13
click at [287, 129] on icon at bounding box center [390, 192] width 780 height 384
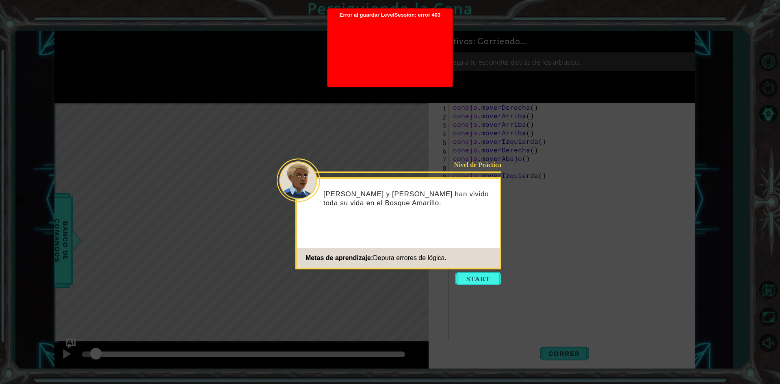
click at [342, 124] on icon at bounding box center [390, 192] width 780 height 384
drag, startPoint x: 372, startPoint y: 89, endPoint x: 367, endPoint y: 83, distance: 7.2
click at [372, 87] on icon at bounding box center [390, 192] width 780 height 384
click at [339, 72] on div at bounding box center [390, 50] width 117 height 65
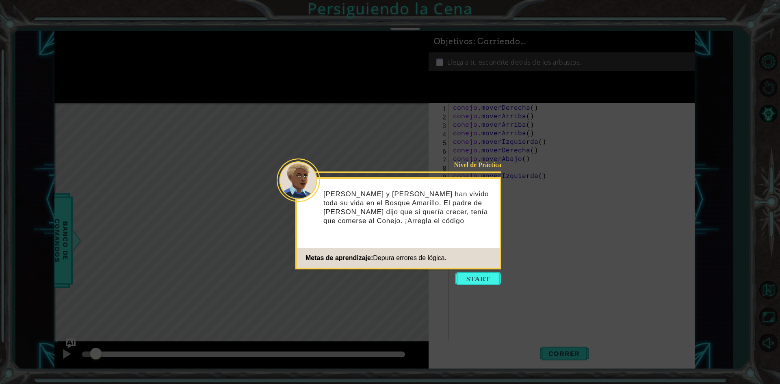
click at [342, 69] on icon at bounding box center [390, 192] width 780 height 384
drag, startPoint x: 491, startPoint y: 276, endPoint x: 499, endPoint y: 255, distance: 21.6
click at [493, 274] on button "Comenzar" at bounding box center [478, 278] width 46 height 13
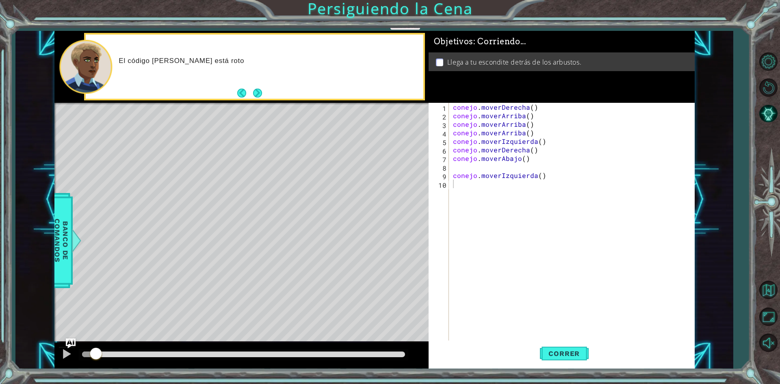
click at [407, 31] on div "El código del Conejo está roto" at bounding box center [241, 67] width 374 height 72
click at [407, 27] on div "1 הההההההההההההההההההההההההההההההה הההההההההההההההההההההההההההההההה ההההההההההה…" at bounding box center [390, 192] width 780 height 384
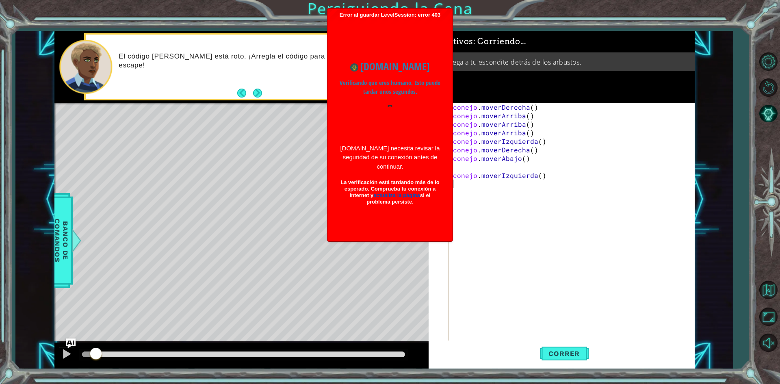
click at [338, 128] on div at bounding box center [390, 120] width 105 height 31
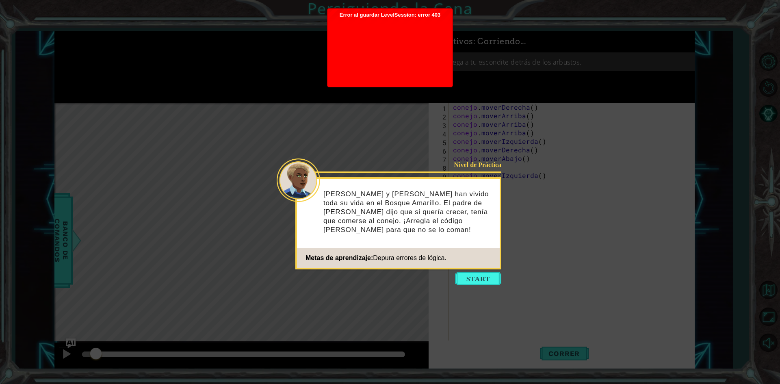
click at [336, 60] on div at bounding box center [390, 50] width 117 height 65
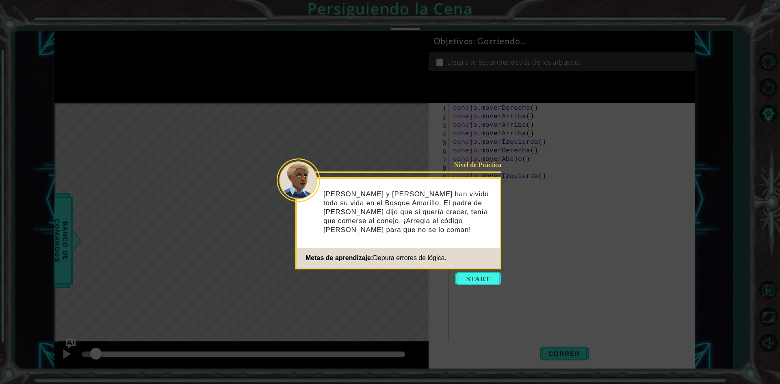
click at [428, 45] on icon at bounding box center [390, 192] width 780 height 384
click at [489, 165] on body "1 [DEMOGRAPHIC_DATA] XXXXXXXXXXXXXXXXXXXXXXXXXXXXXXXXXXXXXXXXXXXXXXXXXXXXXXXXXX…" at bounding box center [390, 192] width 780 height 384
click at [495, 156] on icon at bounding box center [390, 192] width 780 height 384
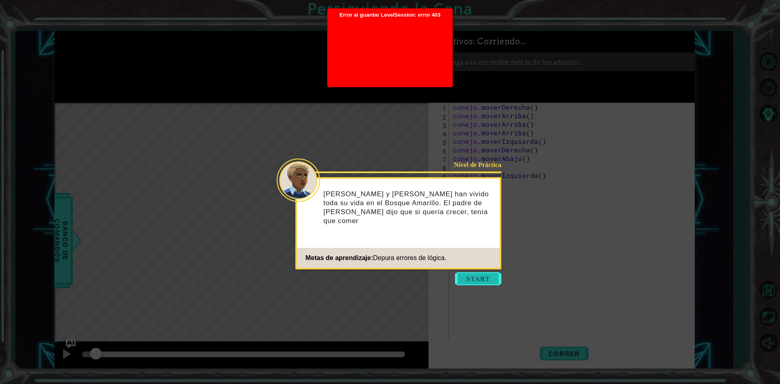
click at [484, 276] on button "Comenzar" at bounding box center [478, 278] width 46 height 13
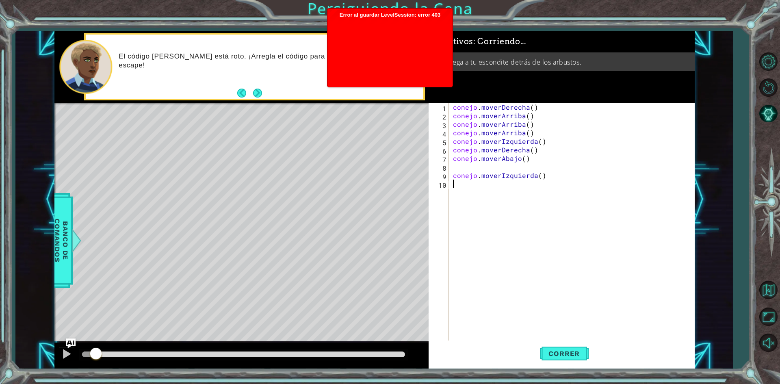
click at [427, 44] on div at bounding box center [390, 50] width 117 height 65
